Goal: Browse casually: Explore the website without a specific task or goal

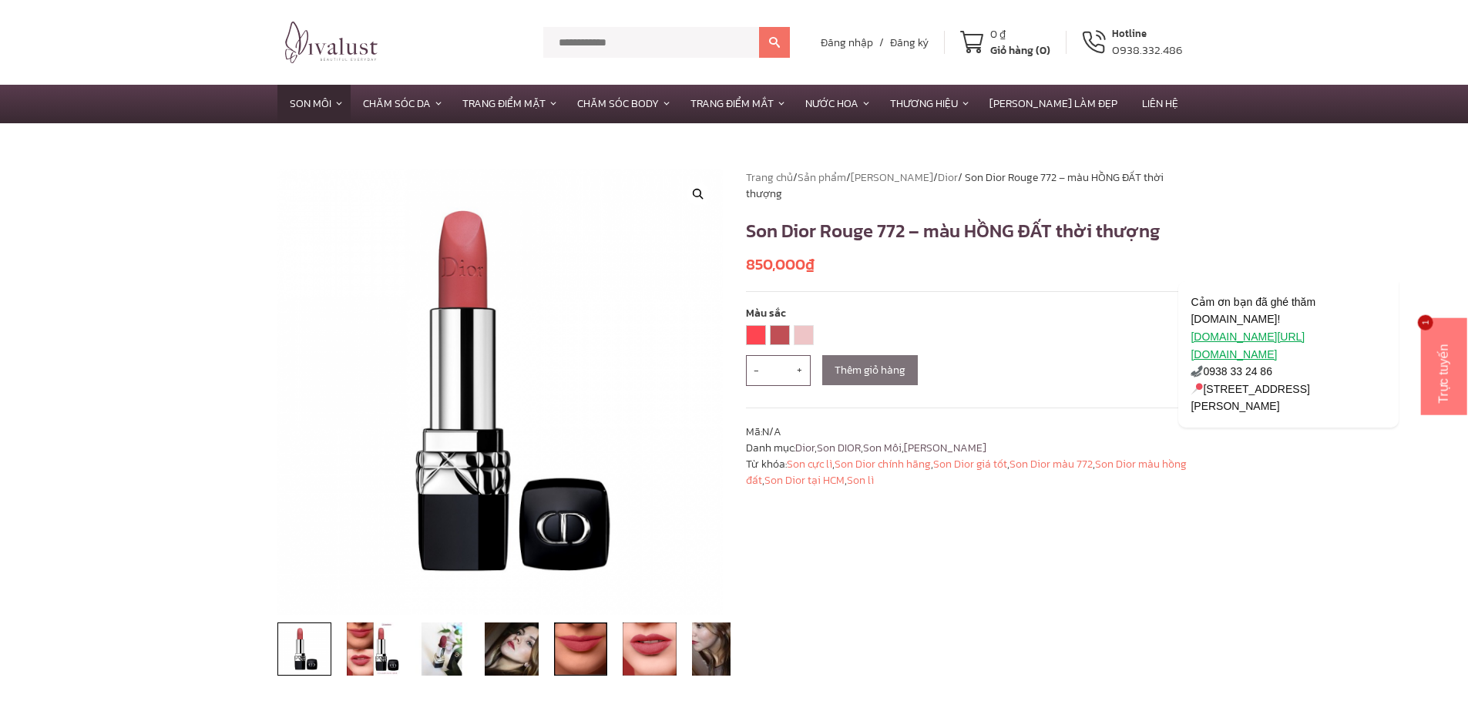
click at [584, 642] on img at bounding box center [581, 649] width 54 height 54
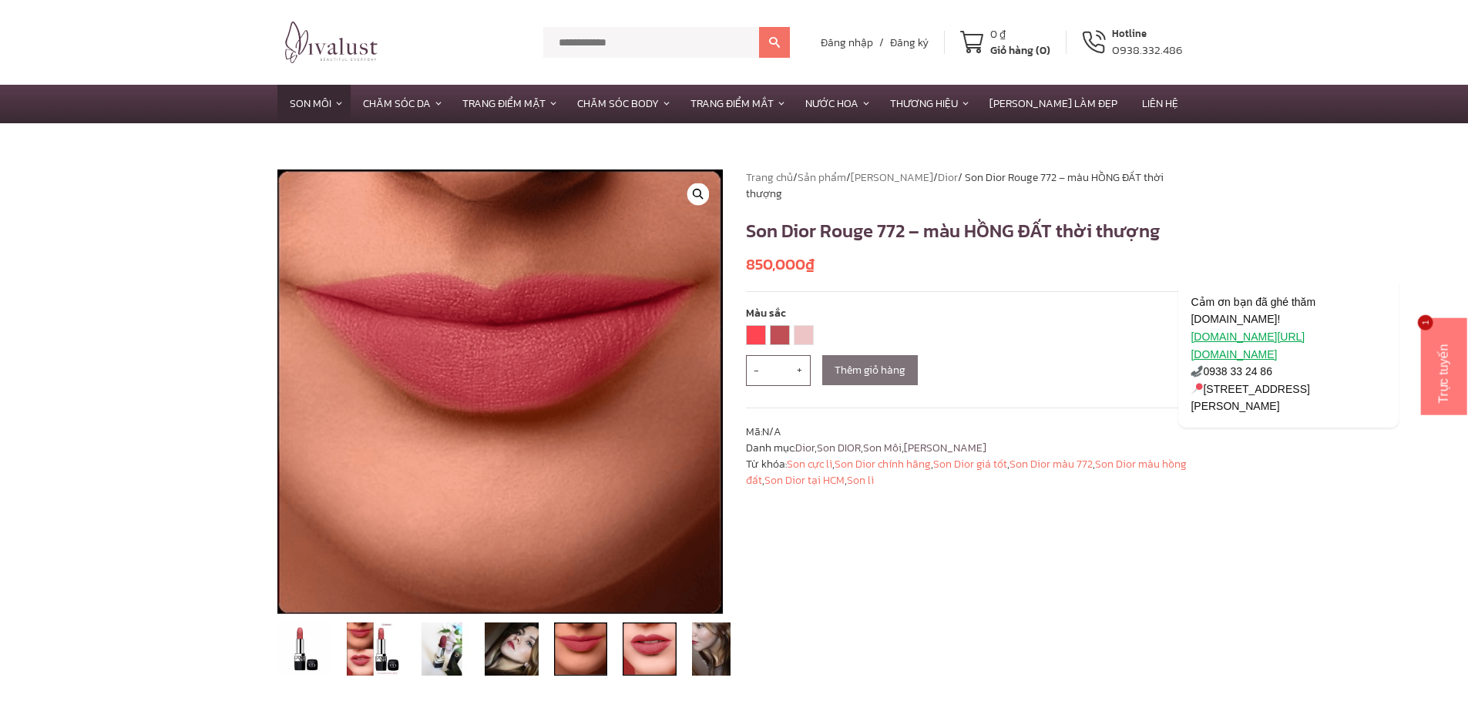
click at [641, 643] on img at bounding box center [649, 649] width 54 height 54
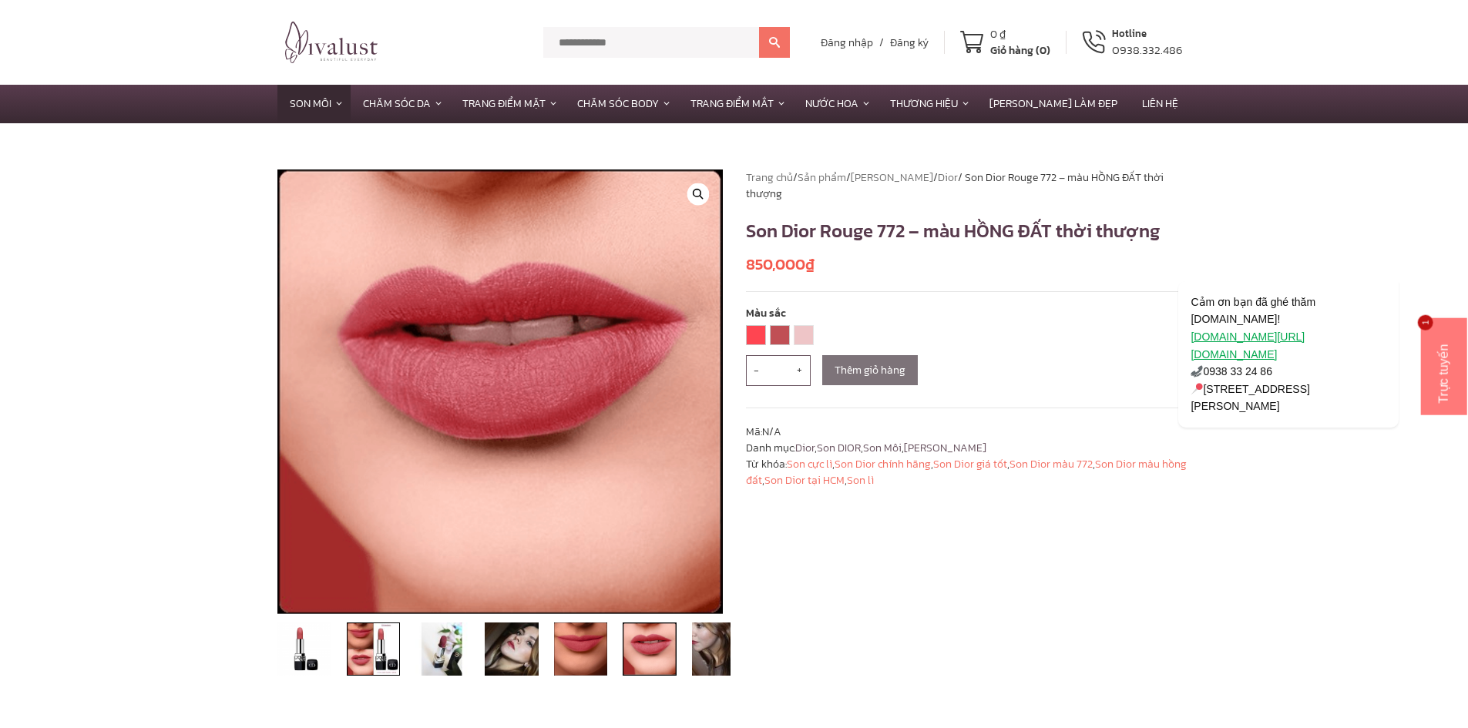
click at [372, 653] on img at bounding box center [374, 649] width 54 height 54
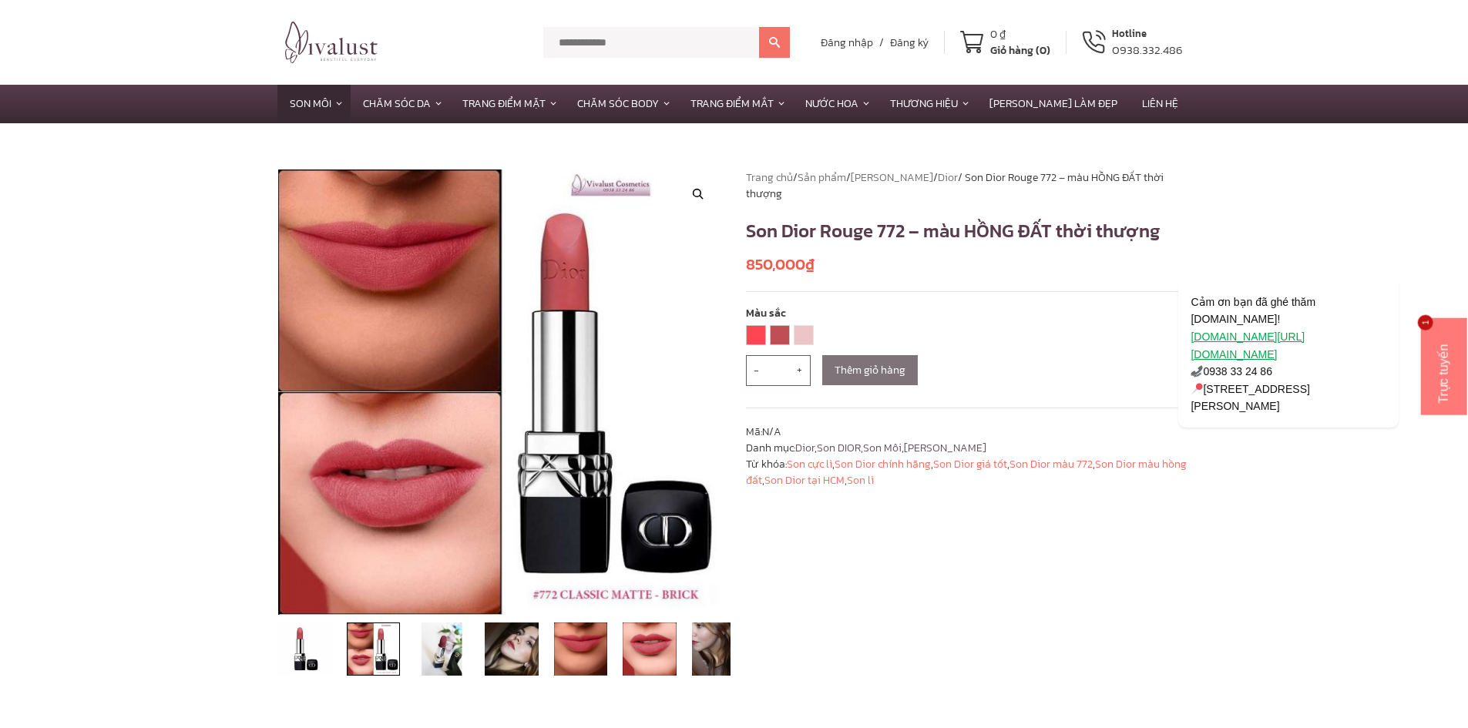
click at [364, 656] on img at bounding box center [374, 649] width 54 height 54
click at [365, 663] on img at bounding box center [374, 649] width 54 height 54
click at [317, 656] on img at bounding box center [304, 649] width 54 height 54
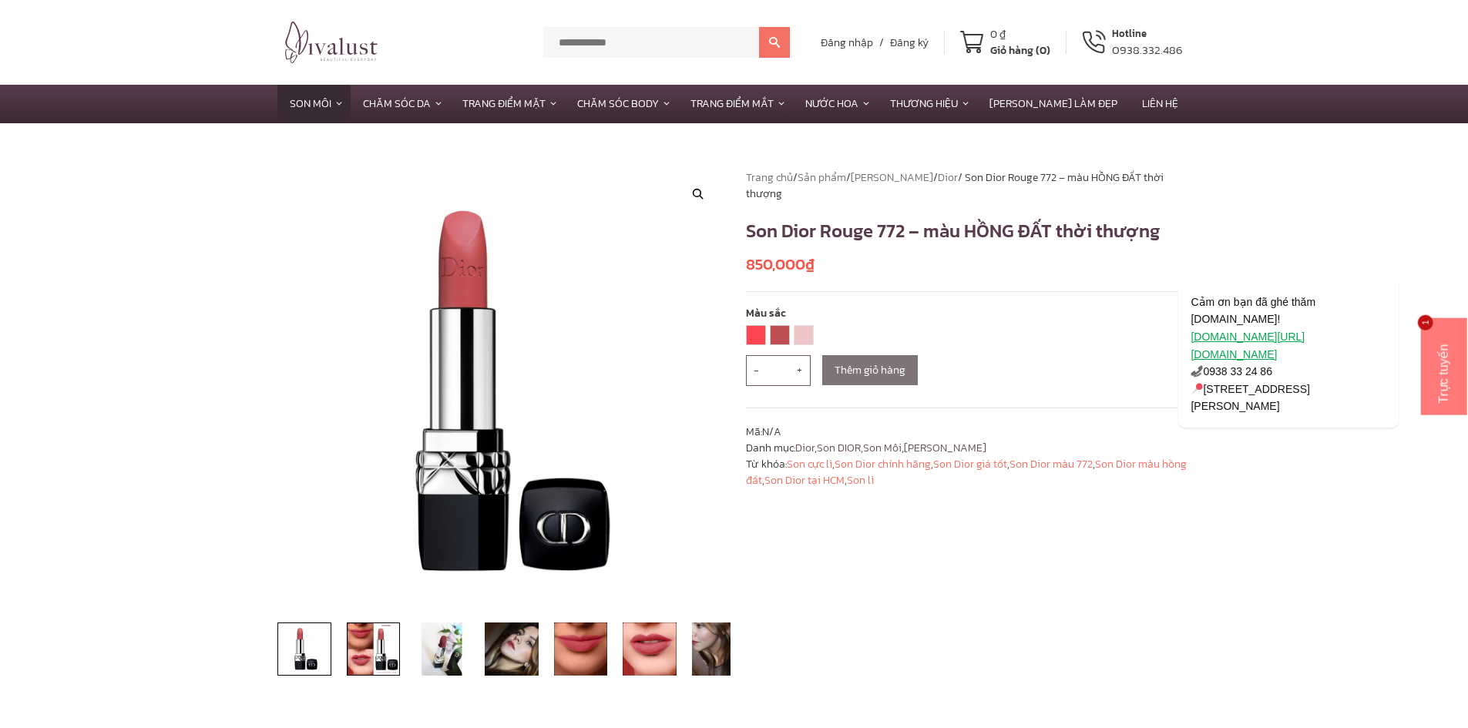
click at [357, 656] on img at bounding box center [374, 649] width 54 height 54
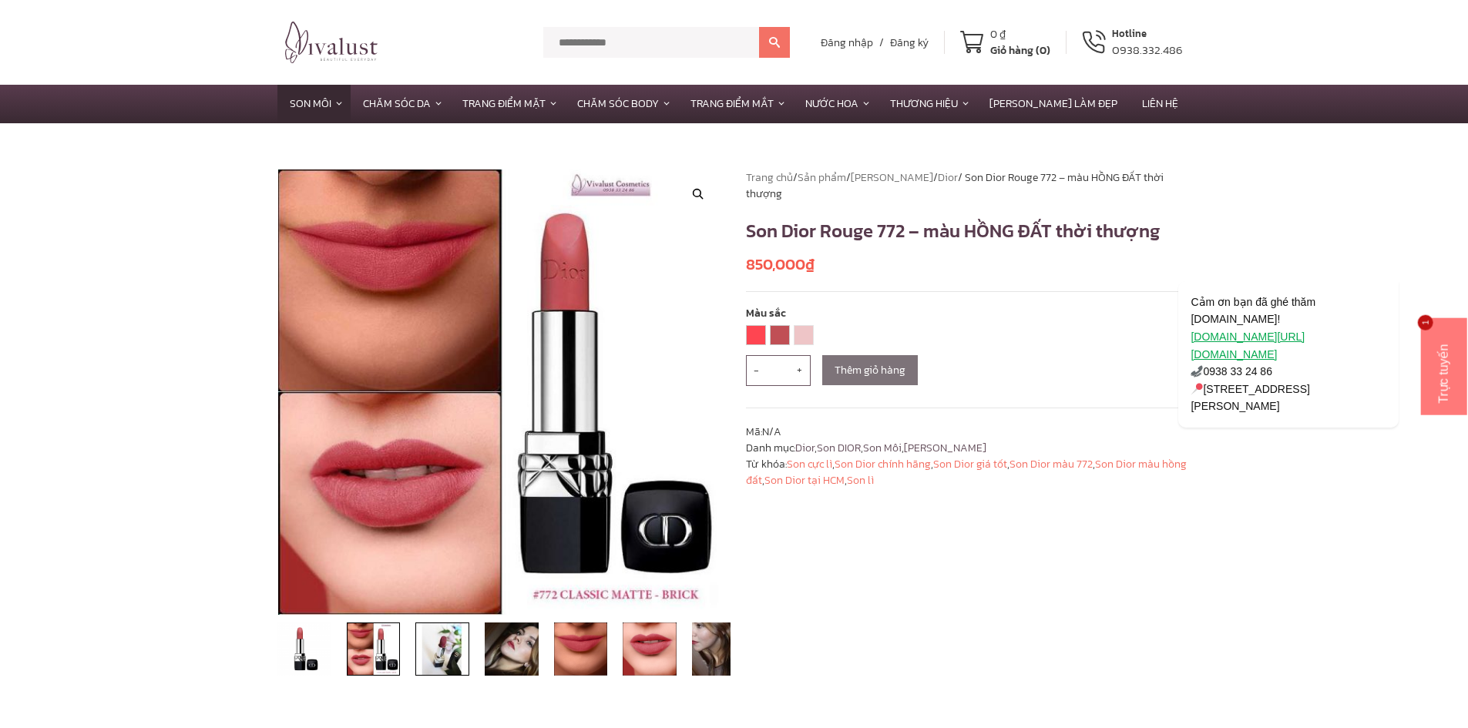
click at [458, 649] on img at bounding box center [442, 649] width 54 height 54
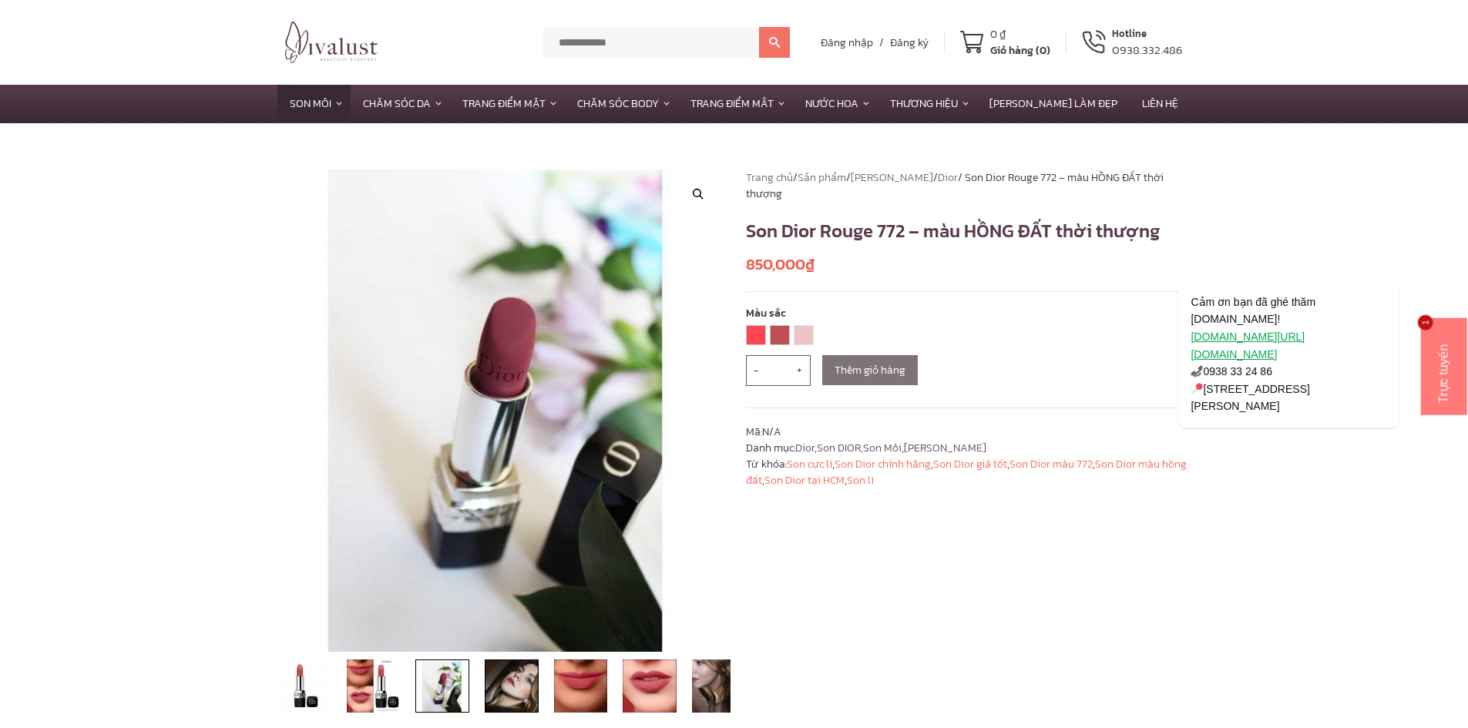
click at [515, 691] on img at bounding box center [512, 686] width 54 height 54
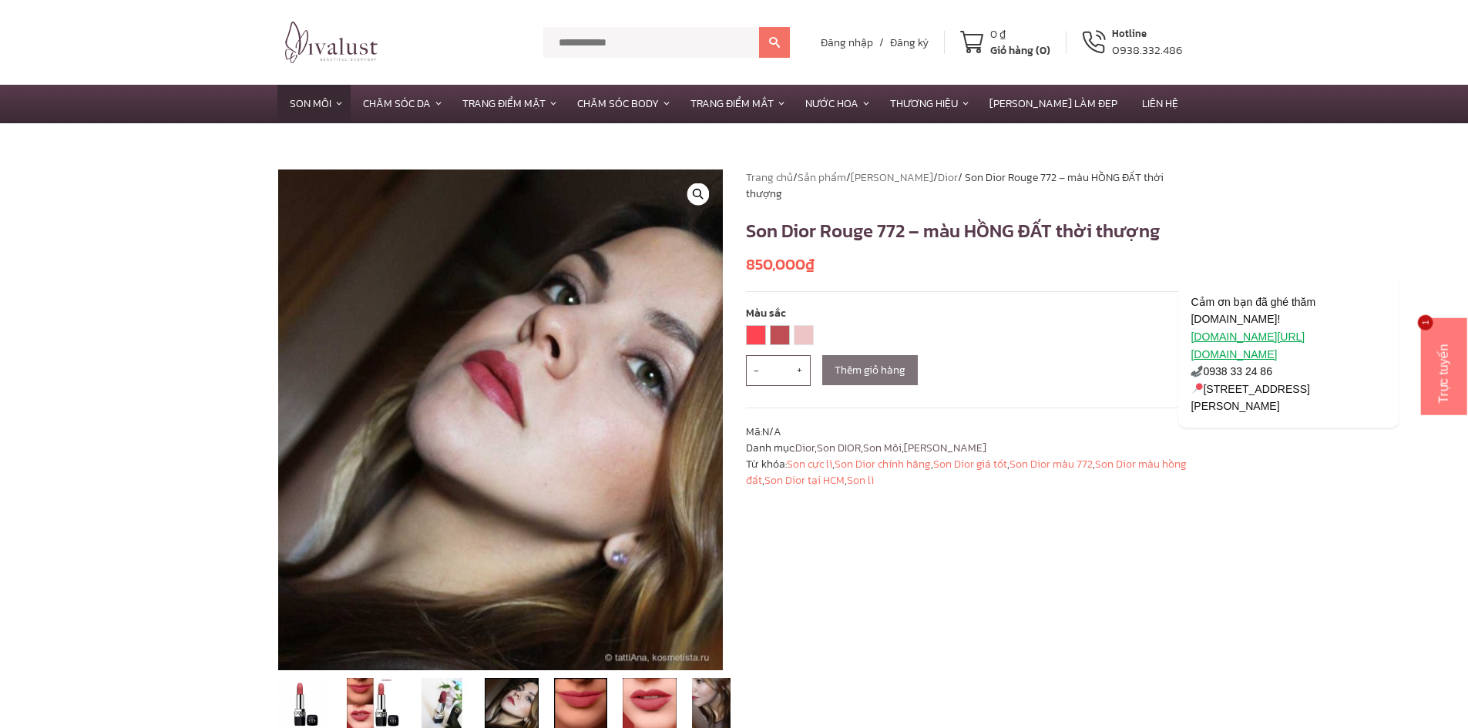
click at [590, 695] on img at bounding box center [581, 705] width 54 height 54
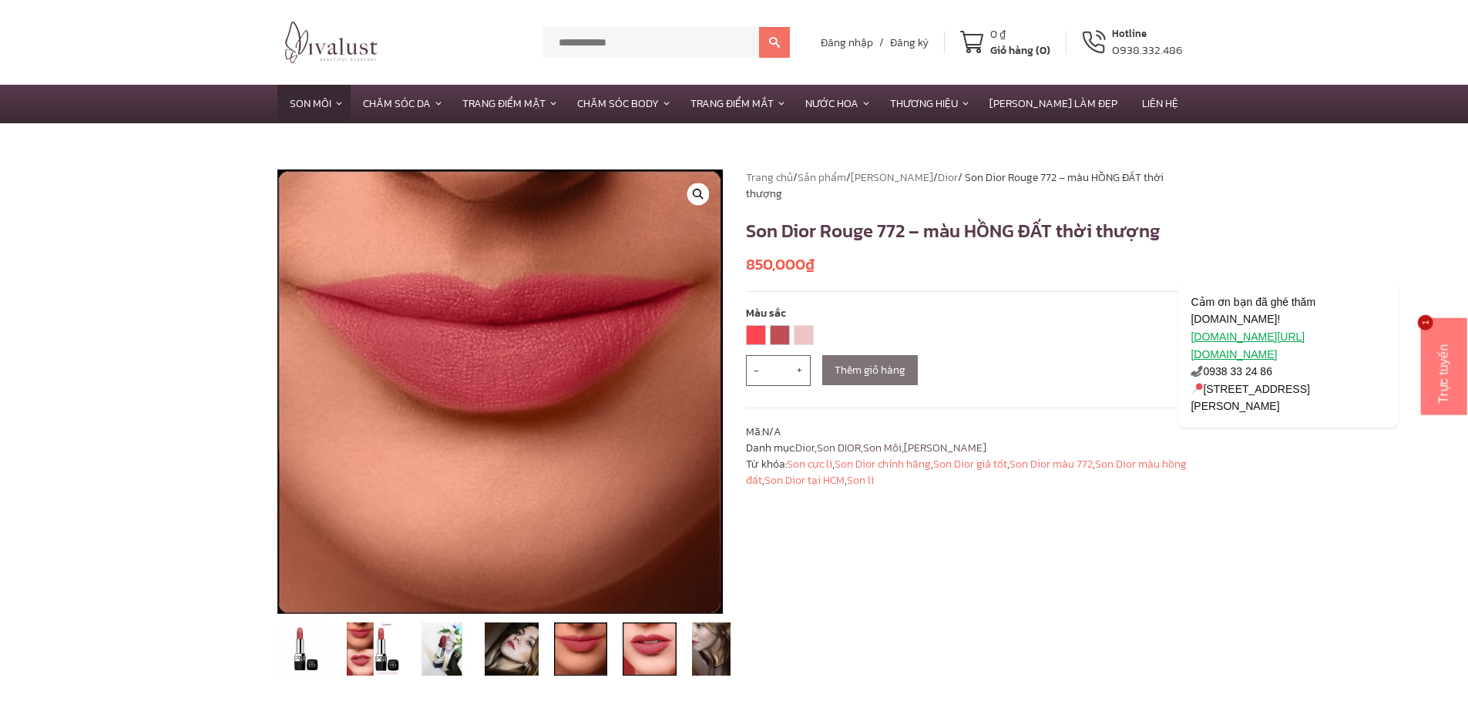
click at [660, 659] on img at bounding box center [649, 649] width 54 height 54
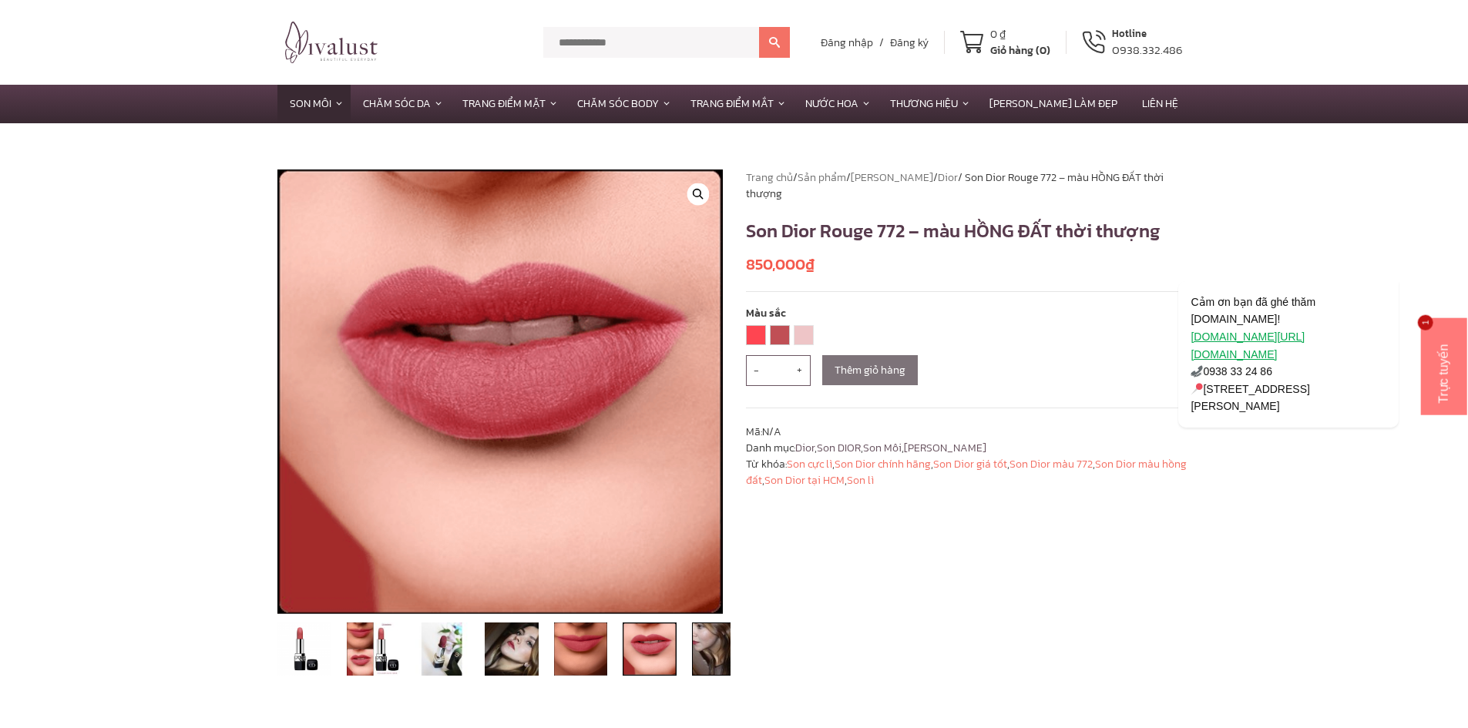
click at [700, 659] on img at bounding box center [719, 649] width 54 height 54
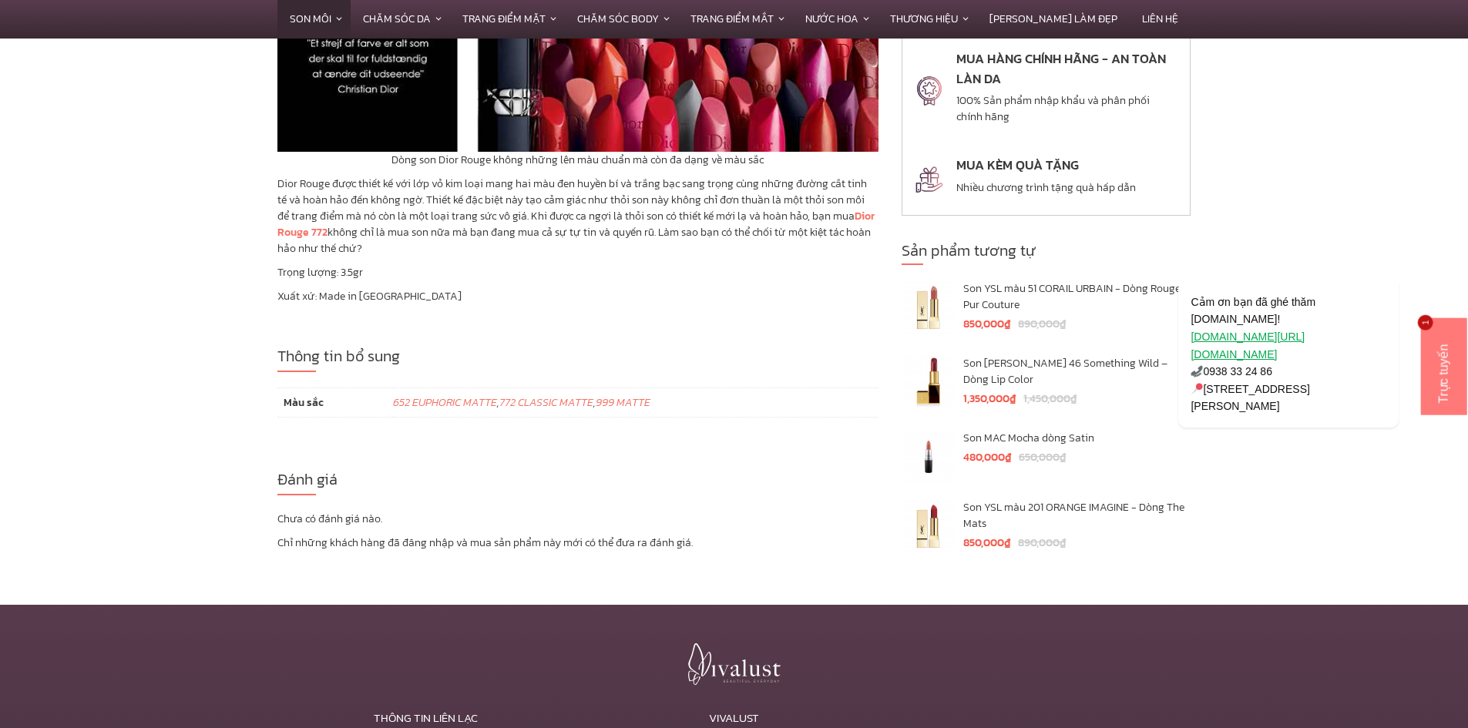
scroll to position [5200, 0]
